Goal: Task Accomplishment & Management: Manage account settings

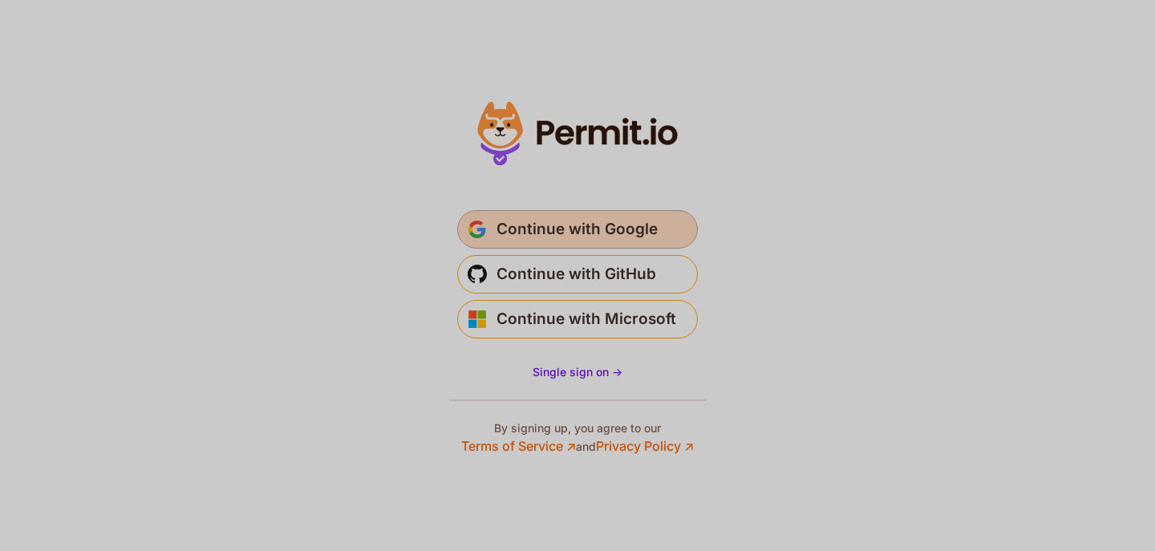
click at [574, 234] on span "Continue with Google" at bounding box center [576, 230] width 161 height 26
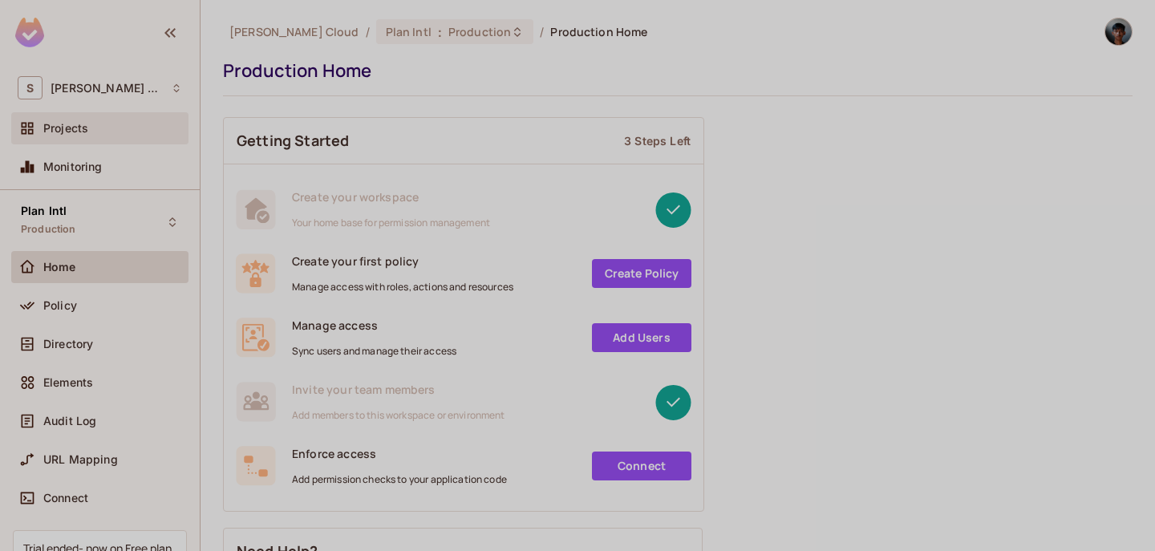
click at [99, 130] on div "Projects" at bounding box center [112, 128] width 139 height 13
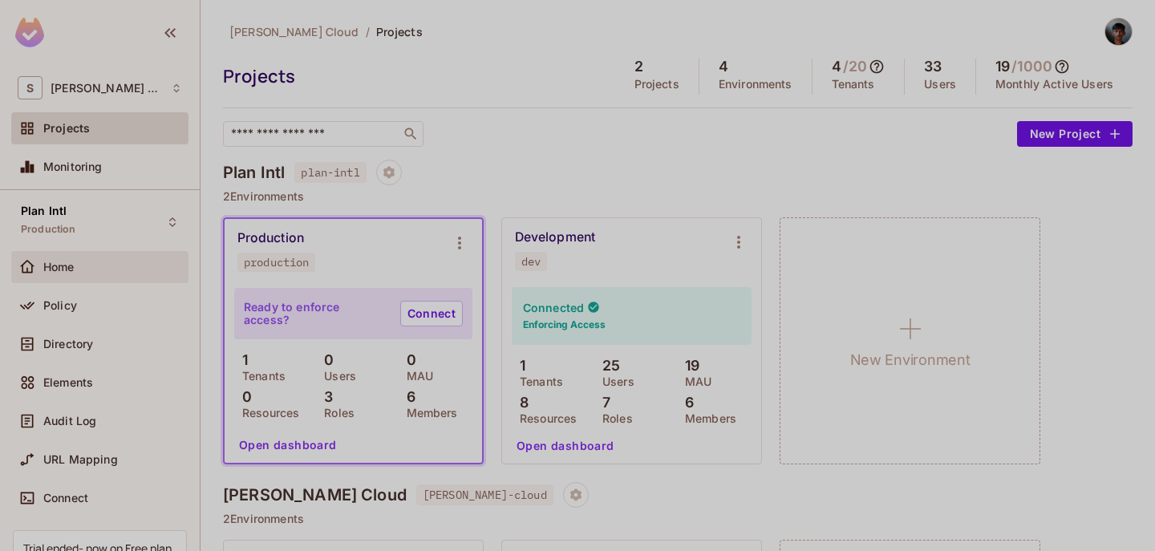
click at [100, 278] on div "Home" at bounding box center [99, 267] width 177 height 32
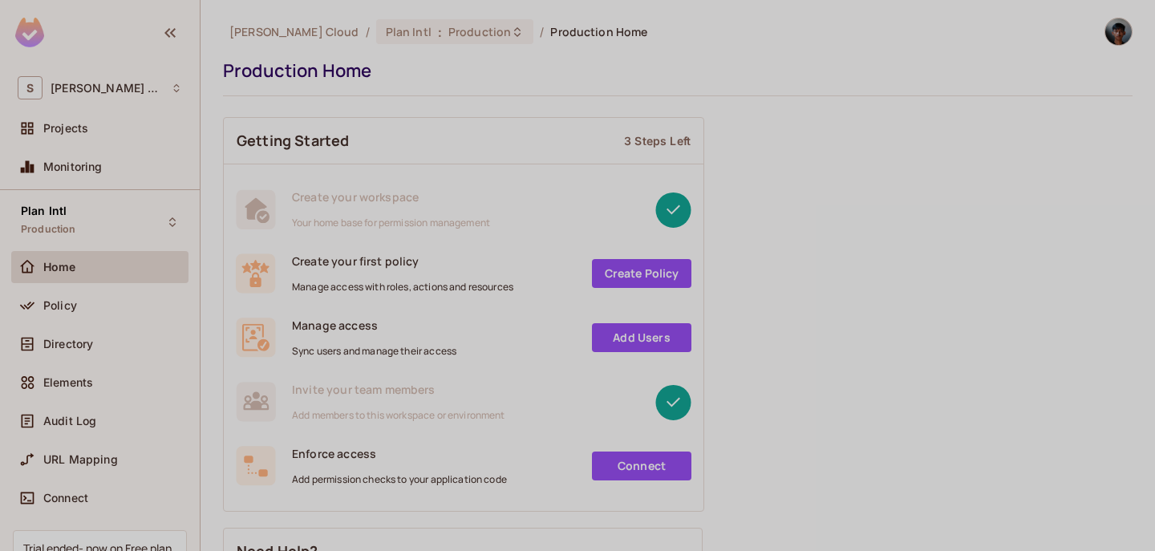
click at [101, 323] on div "Policy" at bounding box center [99, 308] width 177 height 38
click at [99, 331] on div "Directory" at bounding box center [99, 344] width 177 height 32
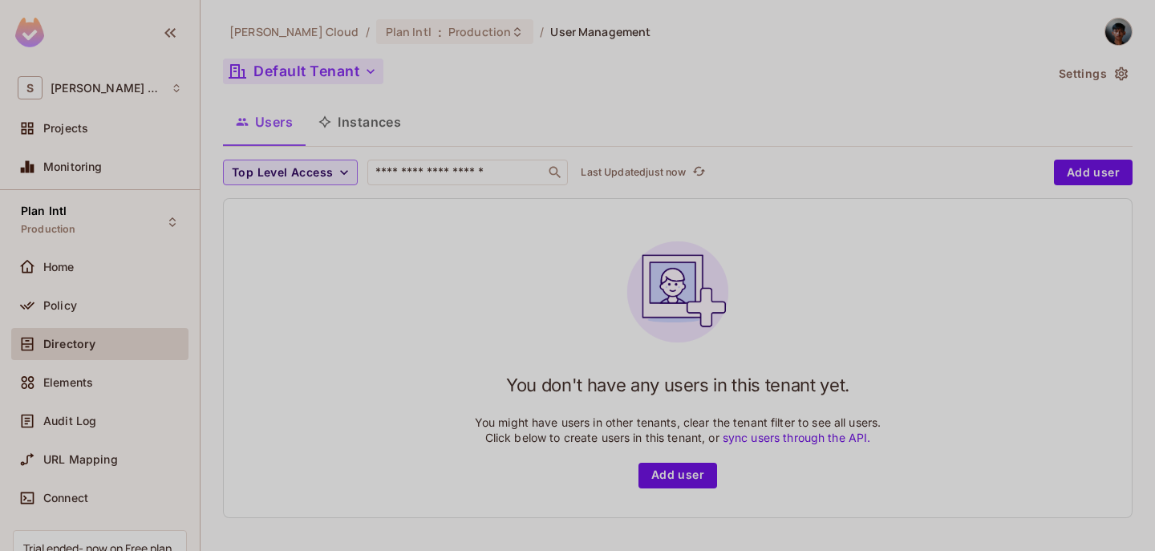
click at [361, 69] on button "Default Tenant" at bounding box center [303, 72] width 160 height 26
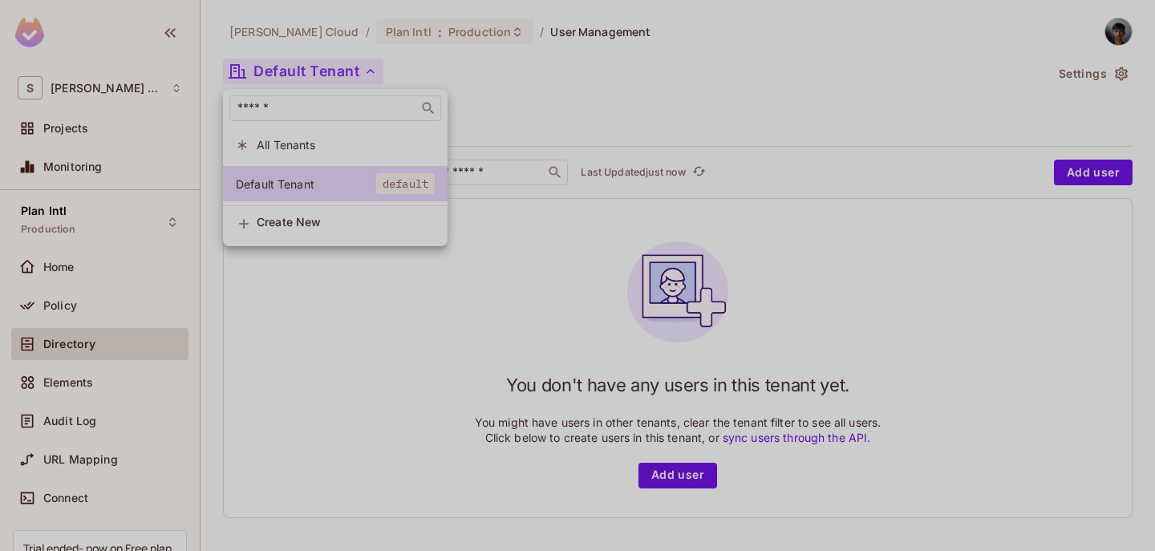
click at [507, 75] on div at bounding box center [577, 275] width 1155 height 551
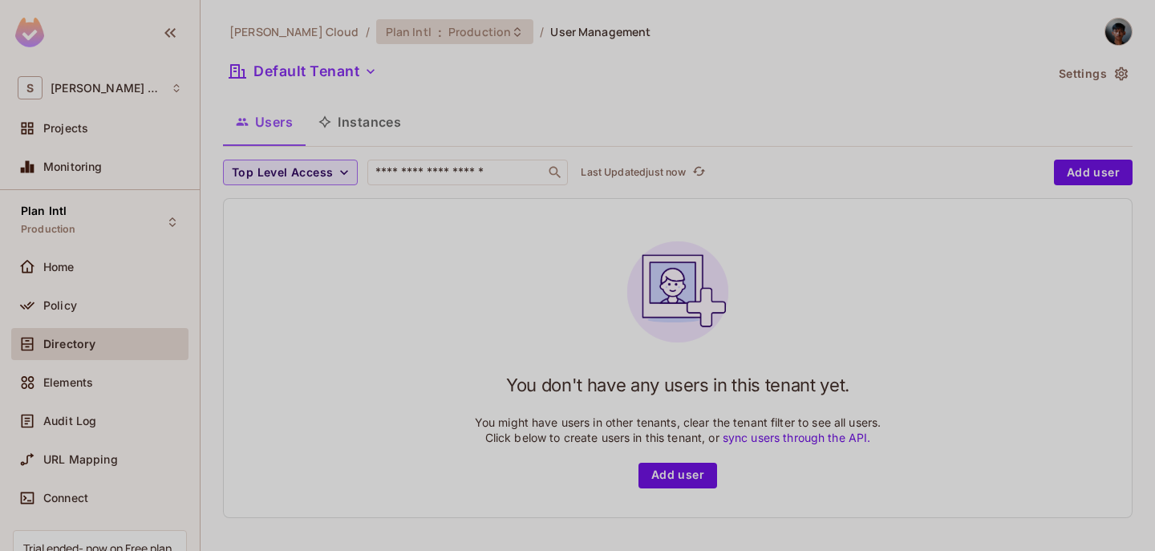
click at [448, 26] on span "Production" at bounding box center [479, 31] width 63 height 15
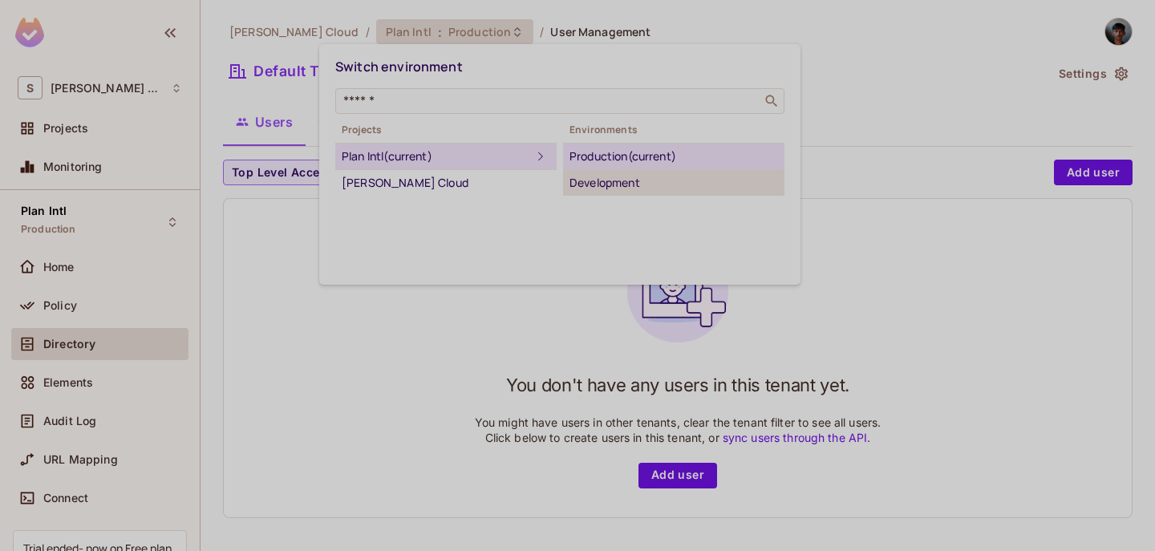
click at [592, 179] on div "Development" at bounding box center [673, 182] width 208 height 19
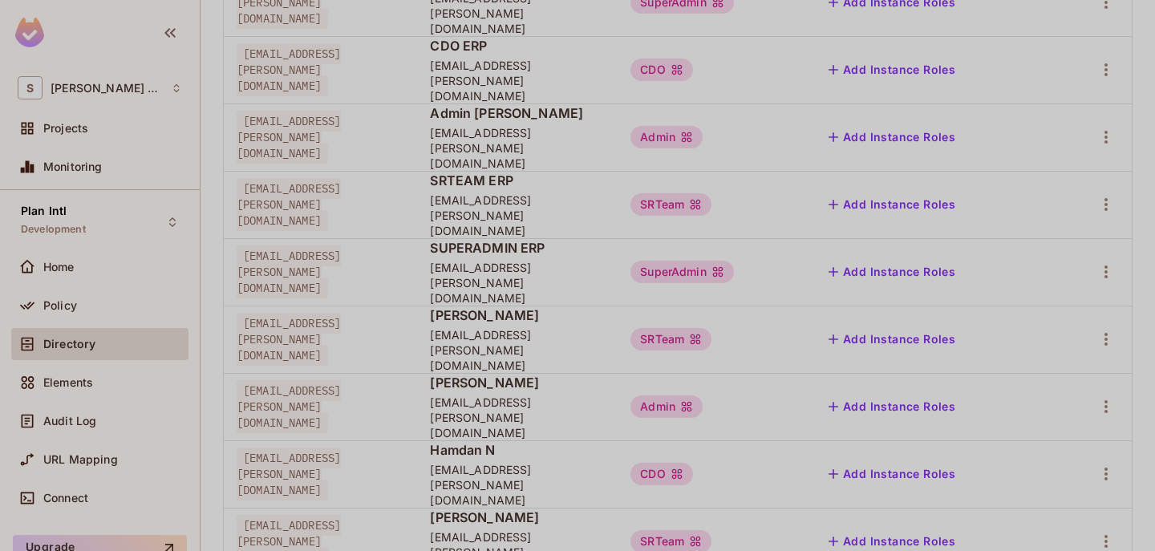
scroll to position [569, 0]
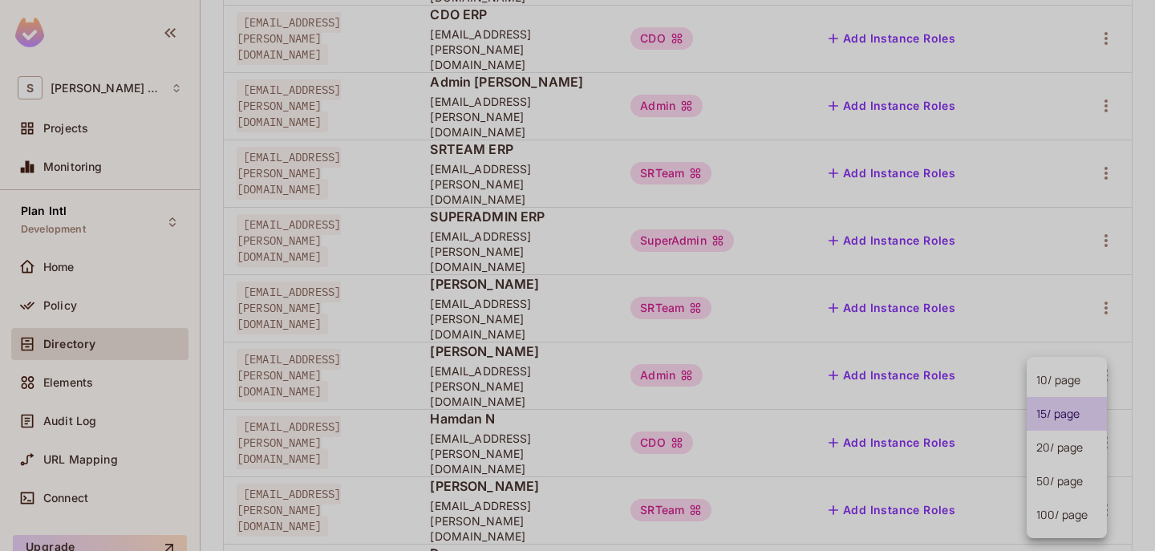
click at [1075, 488] on body "S [PERSON_NAME] Cloud Projects Monitoring Plan Intl Development Home Policy Dir…" at bounding box center [577, 275] width 1155 height 551
click at [1062, 482] on li "50 / page" at bounding box center [1066, 481] width 80 height 34
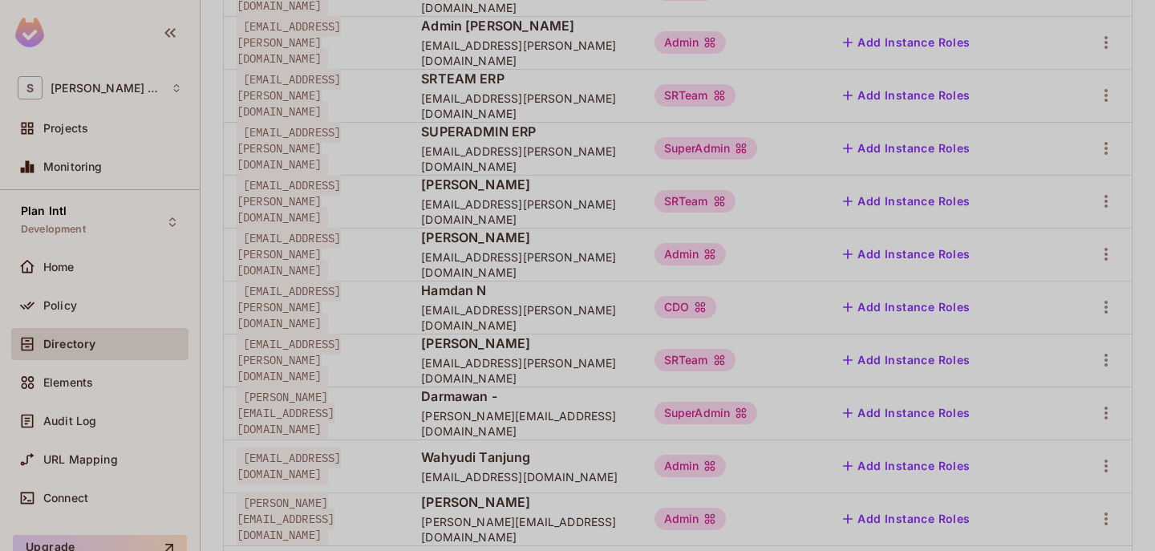
scroll to position [539, 0]
click at [1093, 205] on button "button" at bounding box center [1106, 201] width 26 height 26
click at [1018, 311] on div "Delete User" at bounding box center [1029, 309] width 63 height 16
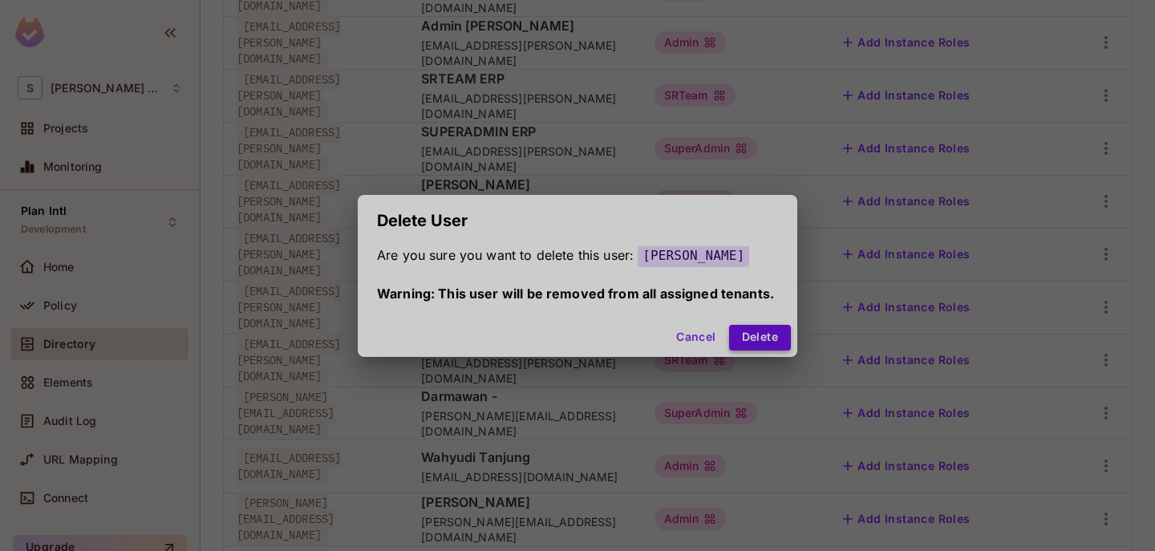
click at [759, 336] on button "Delete" at bounding box center [760, 338] width 62 height 26
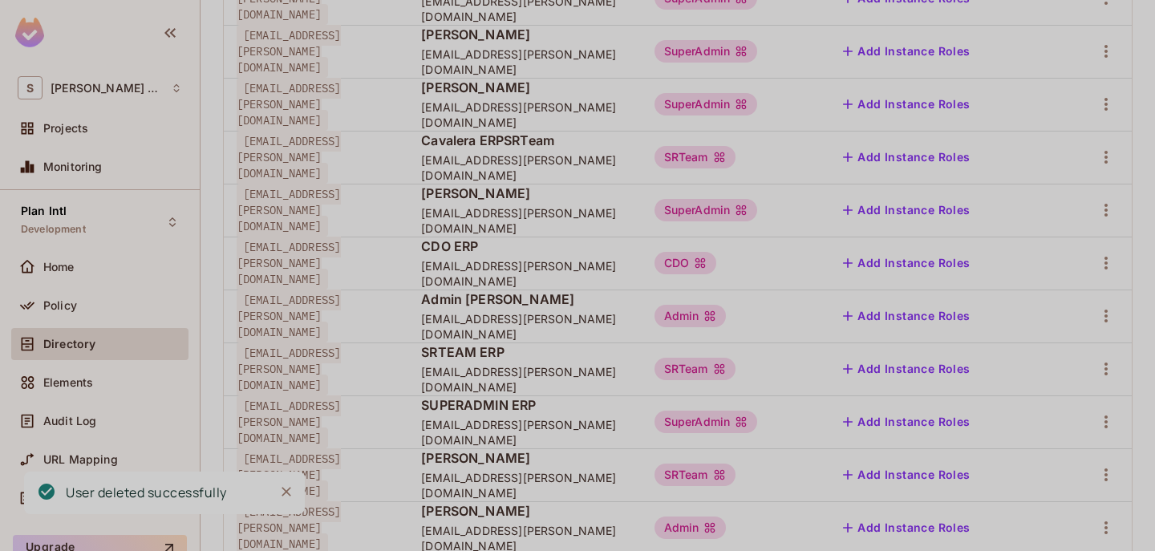
scroll to position [264, 0]
